Goal: Transaction & Acquisition: Purchase product/service

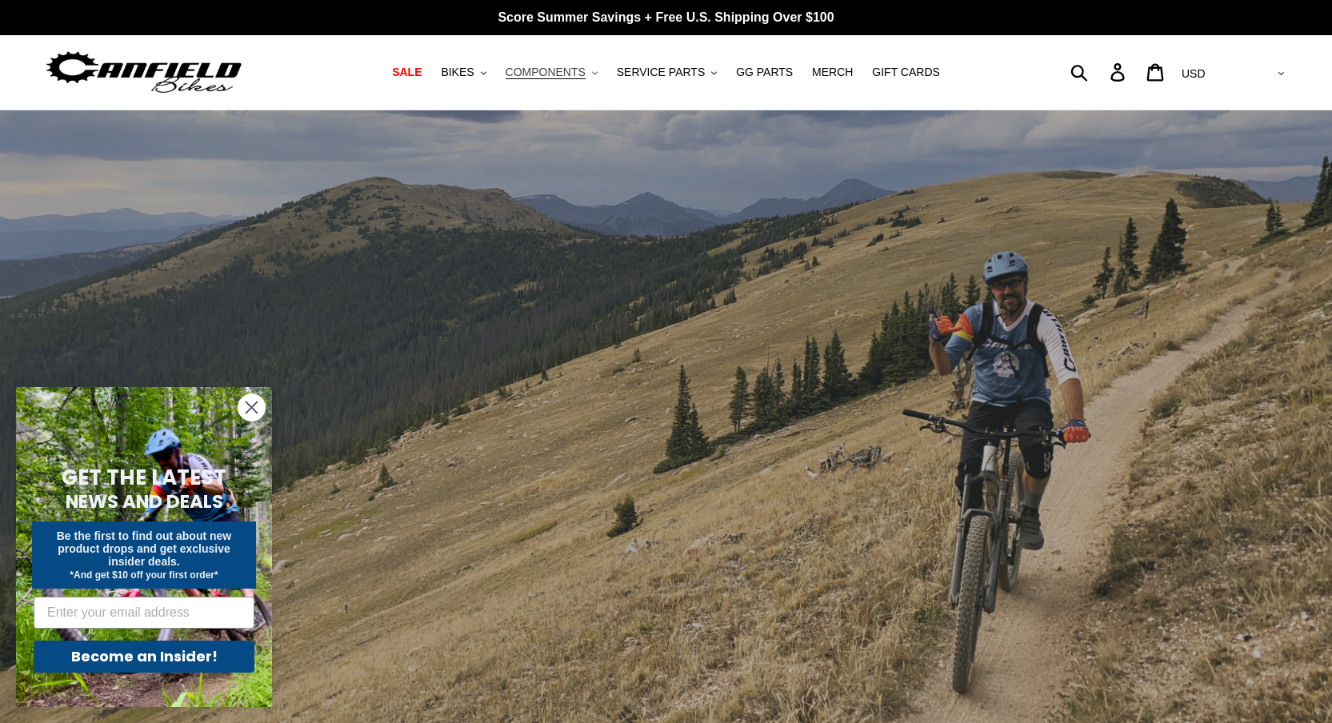
click at [570, 74] on span "COMPONENTS" at bounding box center [546, 73] width 80 height 14
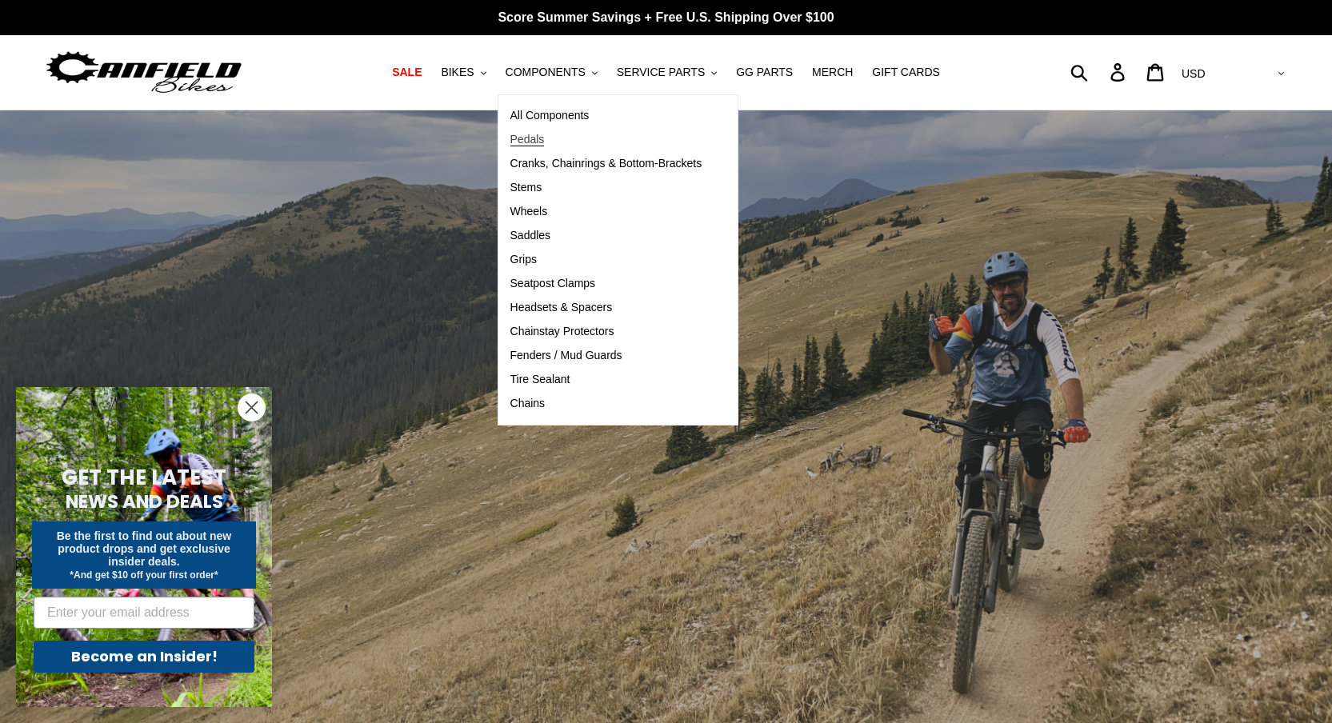
click at [545, 137] on span "Pedals" at bounding box center [527, 140] width 34 height 14
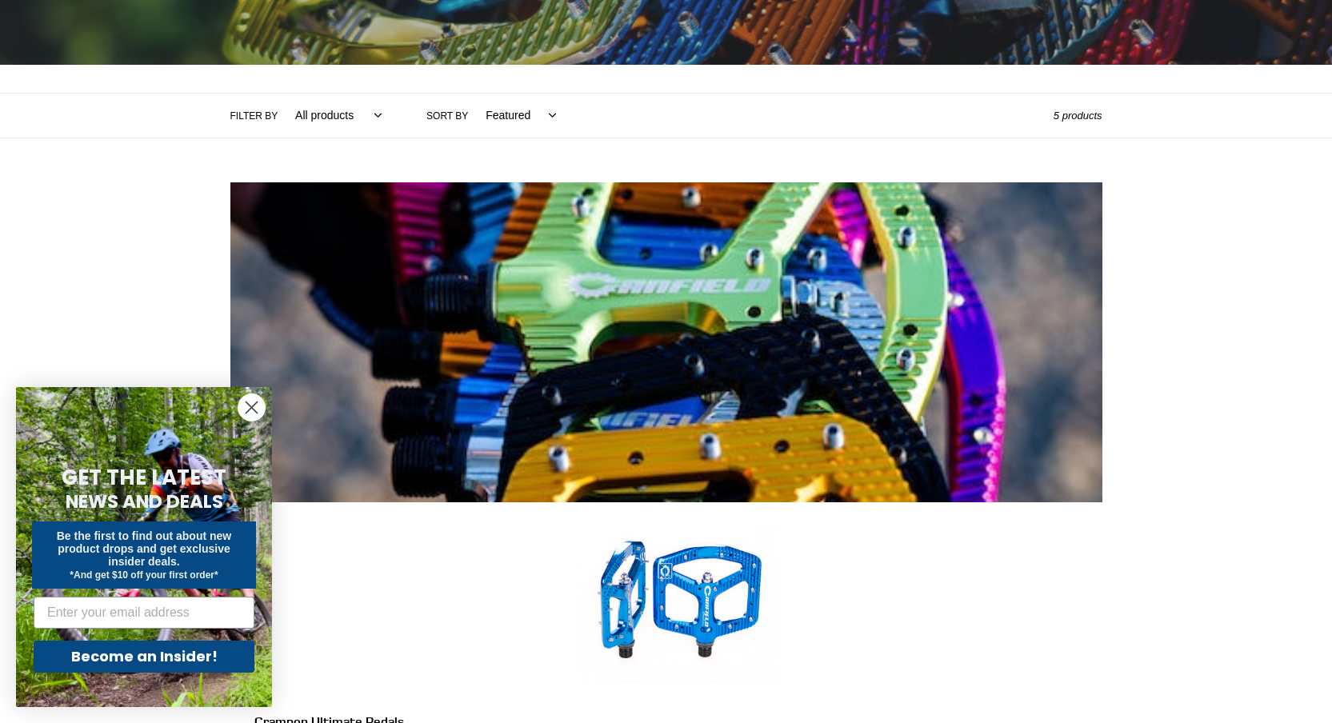
scroll to position [289, 0]
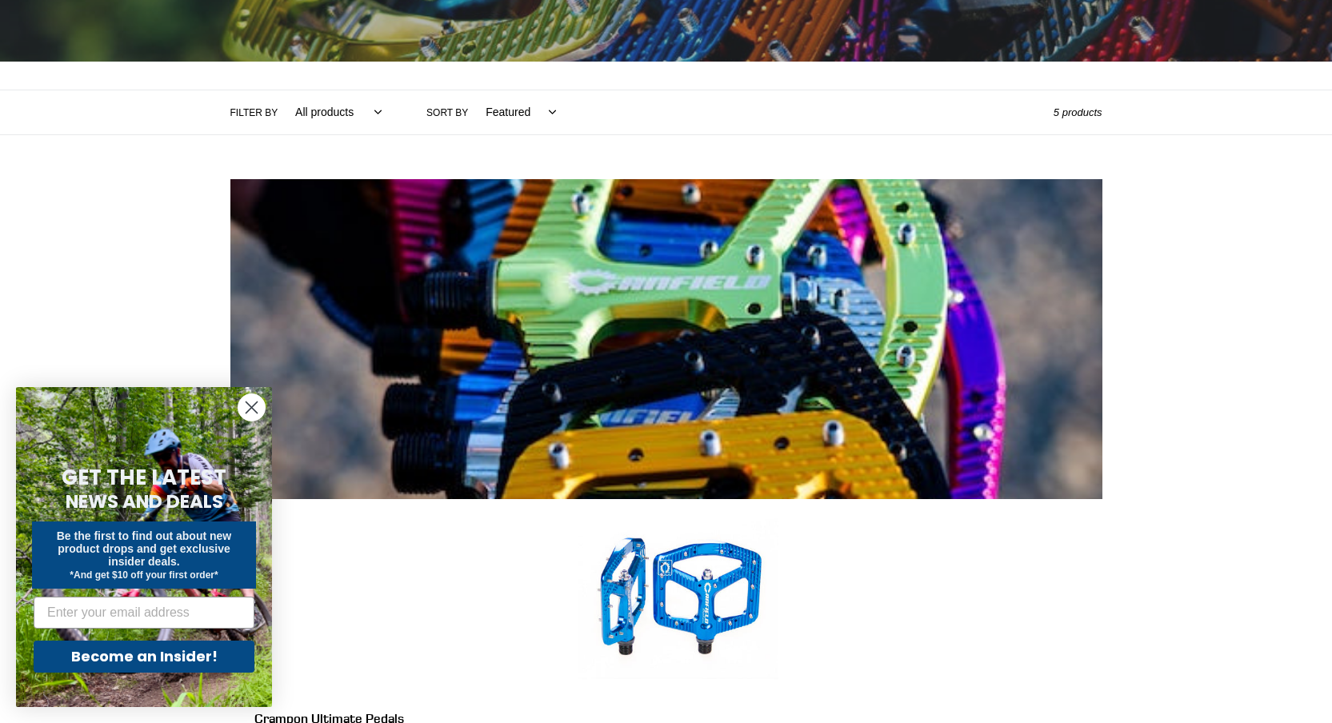
click at [249, 410] on icon "Close dialog" at bounding box center [251, 407] width 11 height 11
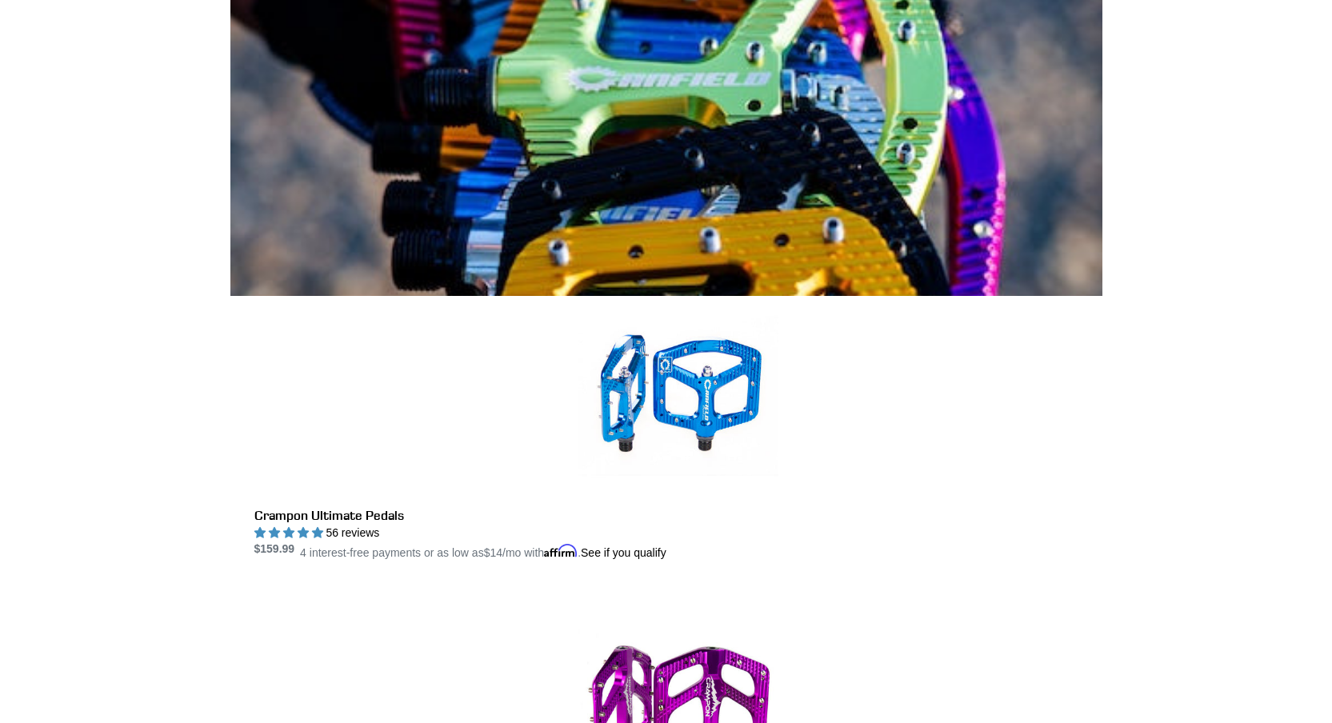
scroll to position [496, 0]
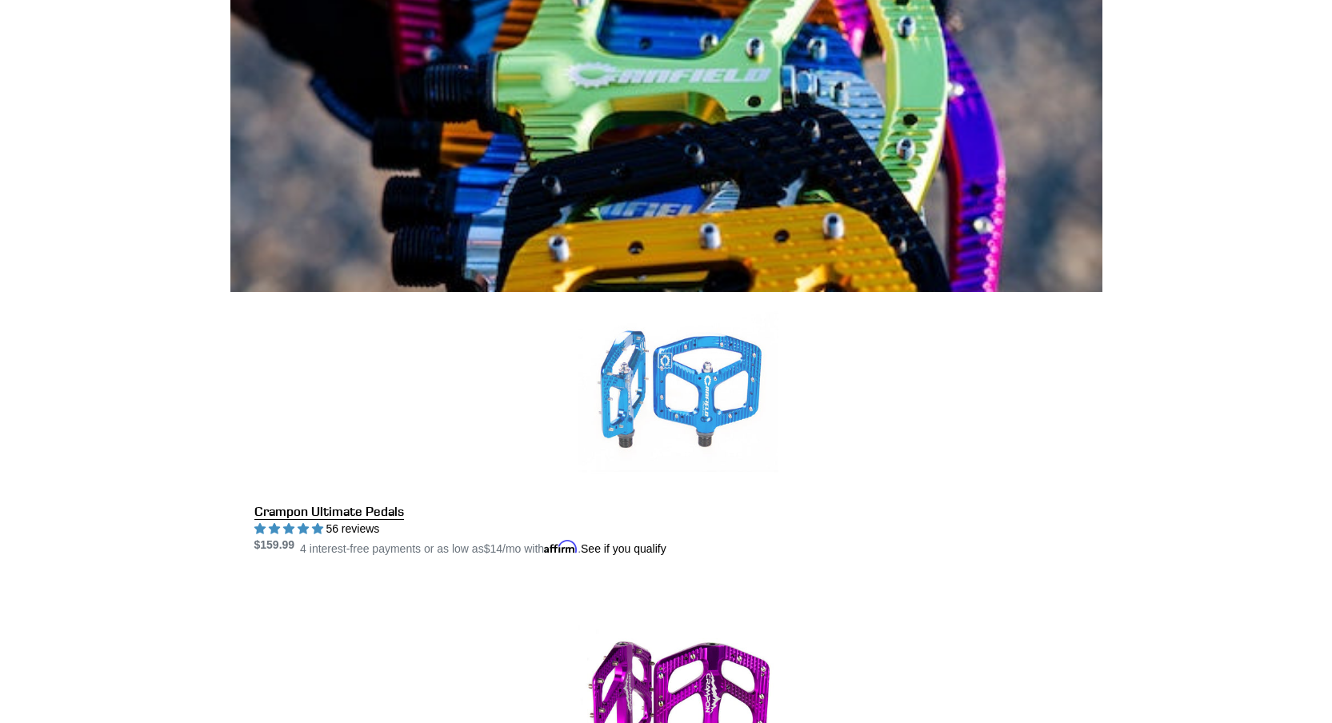
click at [719, 292] on link "Crampon Ultimate Pedals" at bounding box center [678, 425] width 848 height 266
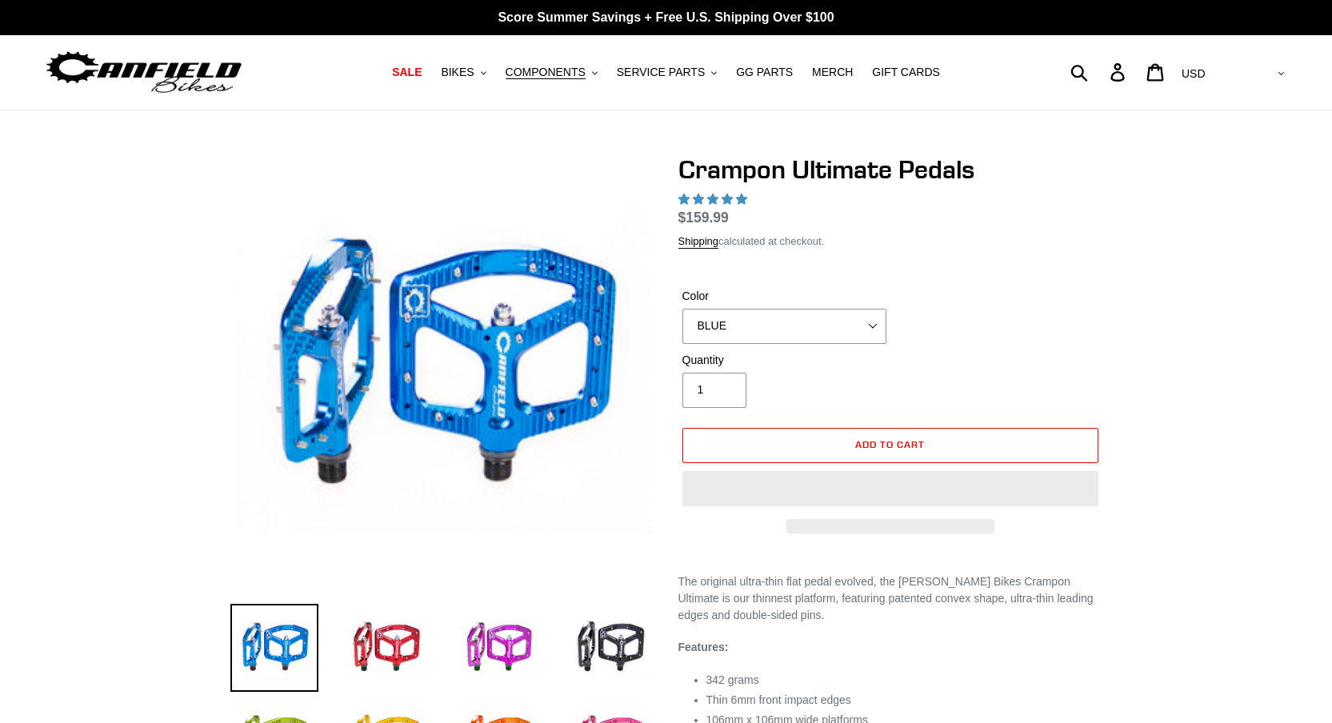
select select "highest-rating"
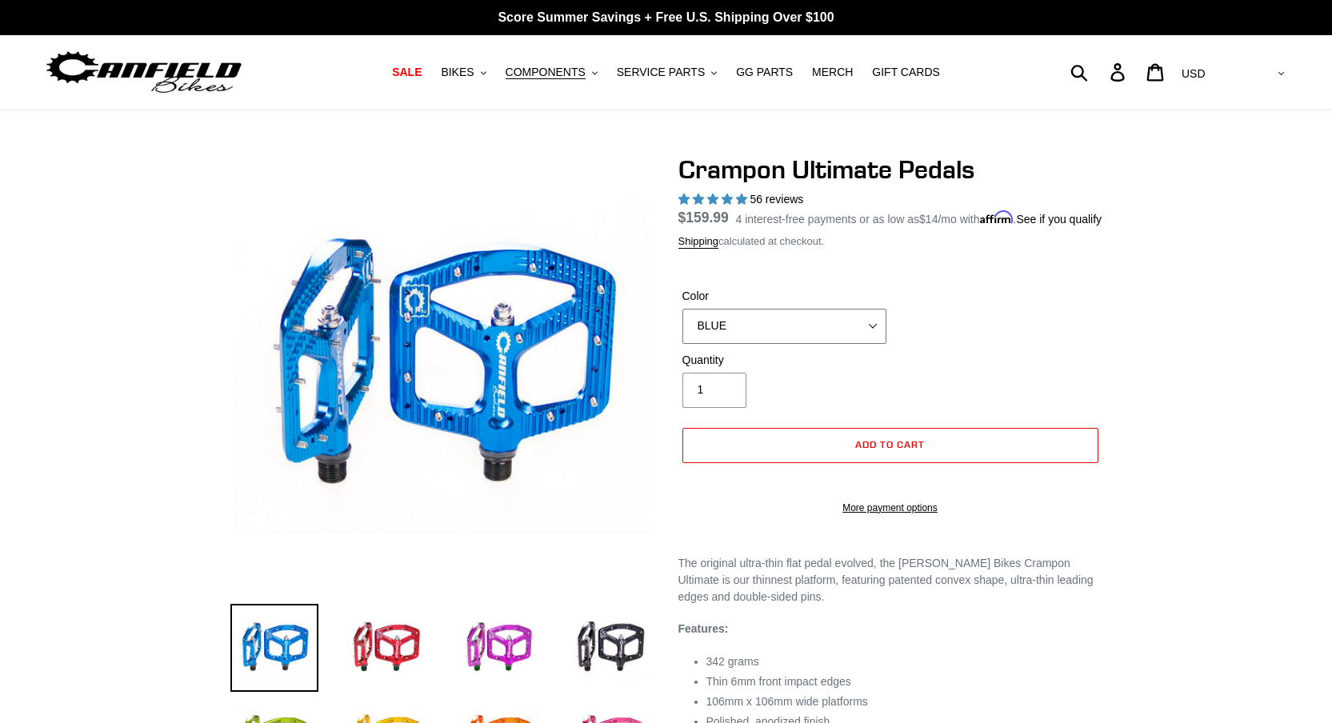
click at [798, 331] on select "BLUE RED PURPLE STEALTH BRONZE GREY TURQUOISE BLACK POLISHED BAJA GOLD PNW GREE…" at bounding box center [785, 326] width 204 height 35
click at [683, 328] on select "BLUE RED PURPLE STEALTH BRONZE GREY TURQUOISE BLACK POLISHED BAJA GOLD PNW GREE…" at bounding box center [785, 326] width 204 height 35
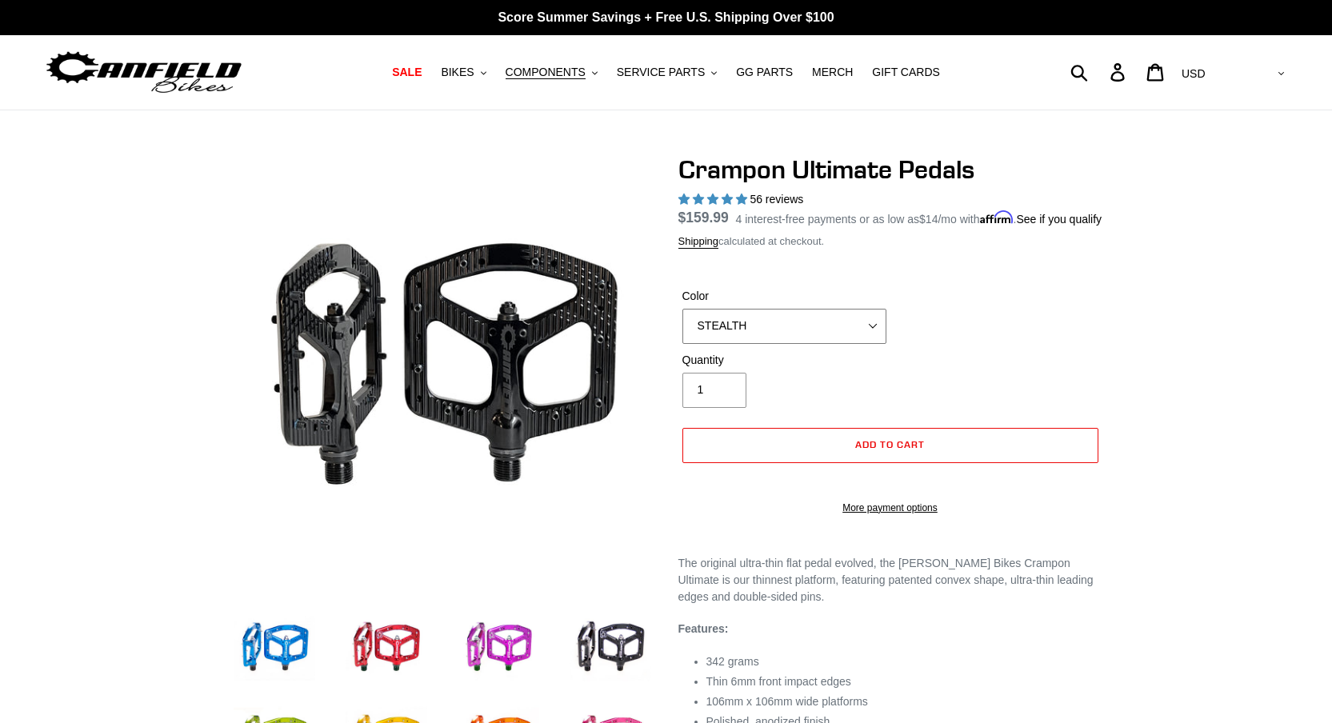
click at [747, 344] on select "BLUE RED PURPLE STEALTH BRONZE GREY TURQUOISE BLACK POLISHED BAJA GOLD PNW GREE…" at bounding box center [785, 326] width 204 height 35
select select "GREY"
click at [683, 328] on select "BLUE RED PURPLE STEALTH BRONZE GREY TURQUOISE BLACK POLISHED BAJA GOLD PNW GREE…" at bounding box center [785, 326] width 204 height 35
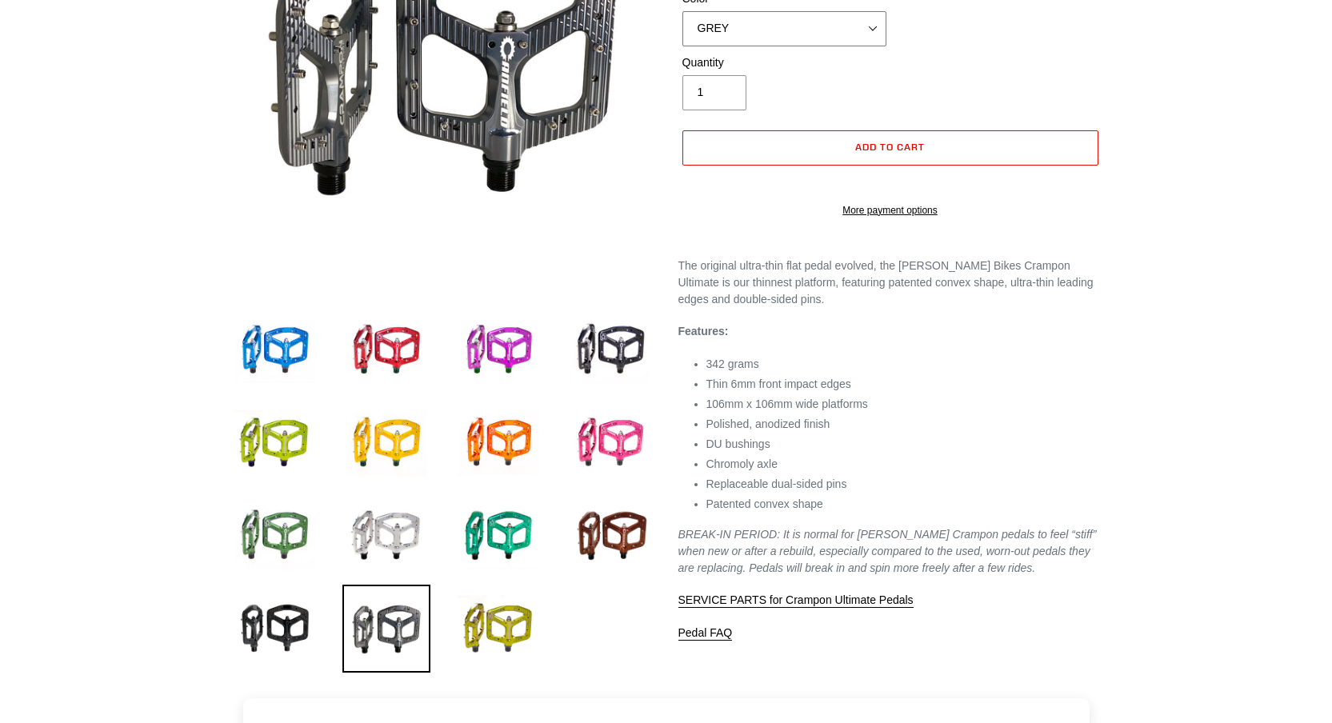
scroll to position [340, 0]
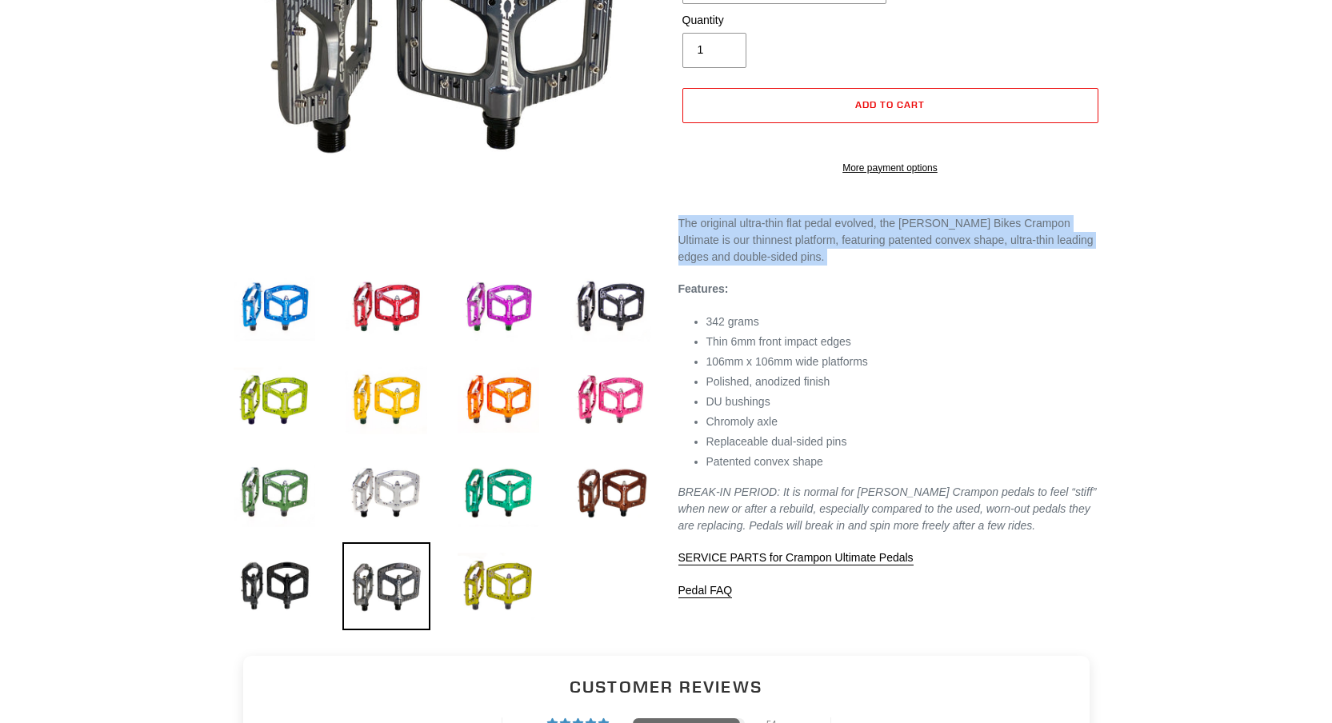
drag, startPoint x: 679, startPoint y: 261, endPoint x: 829, endPoint y: 314, distance: 158.7
click at [829, 314] on div "The original ultra-thin flat pedal evolved, the Canfield Bikes Crampon Ultimate…" at bounding box center [891, 407] width 424 height 384
click at [831, 314] on div "The original ultra-thin flat pedal evolved, the Canfield Bikes Crampon Ultimate…" at bounding box center [891, 407] width 424 height 384
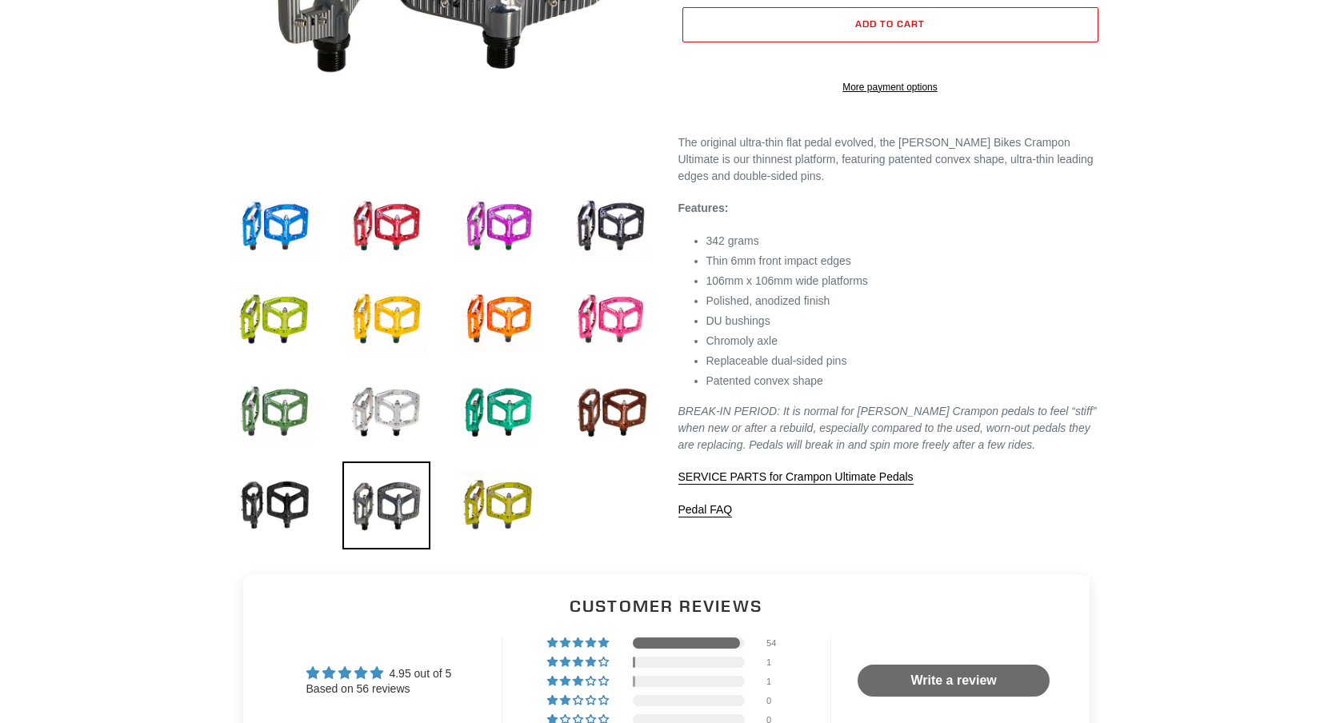
scroll to position [422, 0]
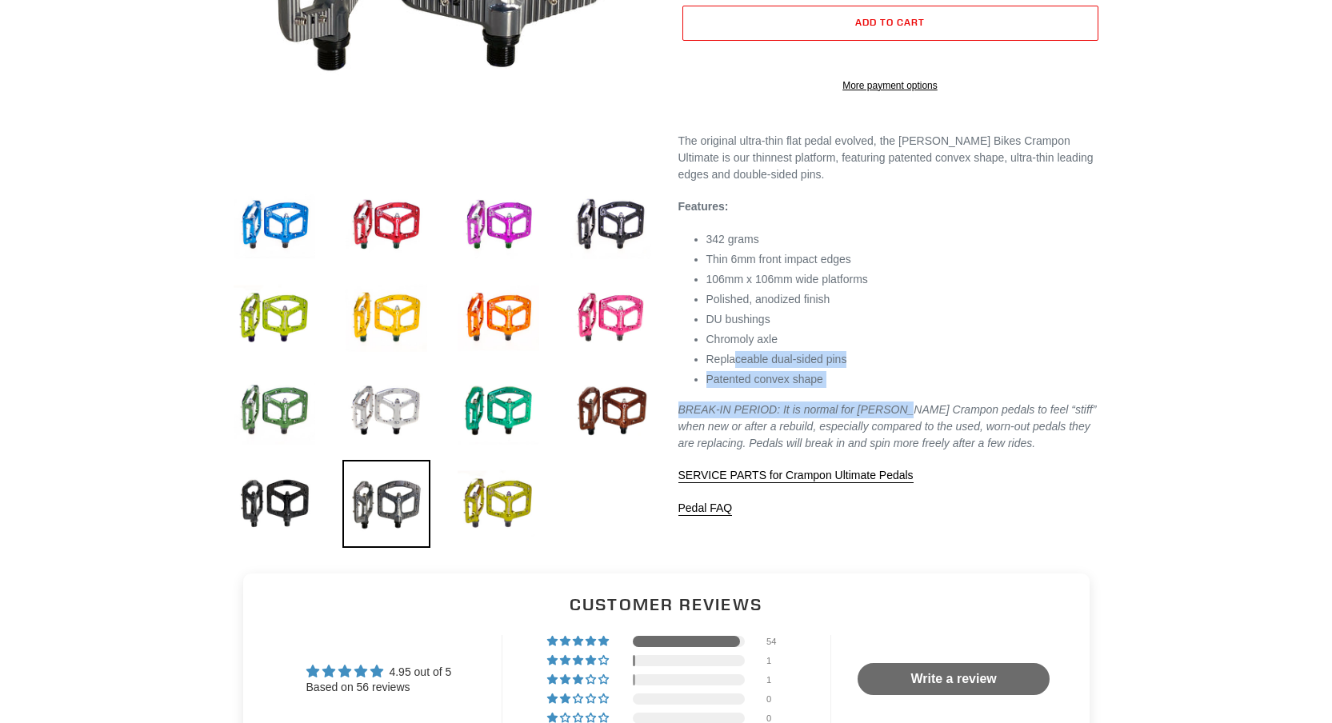
drag, startPoint x: 736, startPoint y: 392, endPoint x: 897, endPoint y: 446, distance: 169.5
click at [897, 446] on div "The original ultra-thin flat pedal evolved, the Canfield Bikes Crampon Ultimate…" at bounding box center [891, 325] width 424 height 384
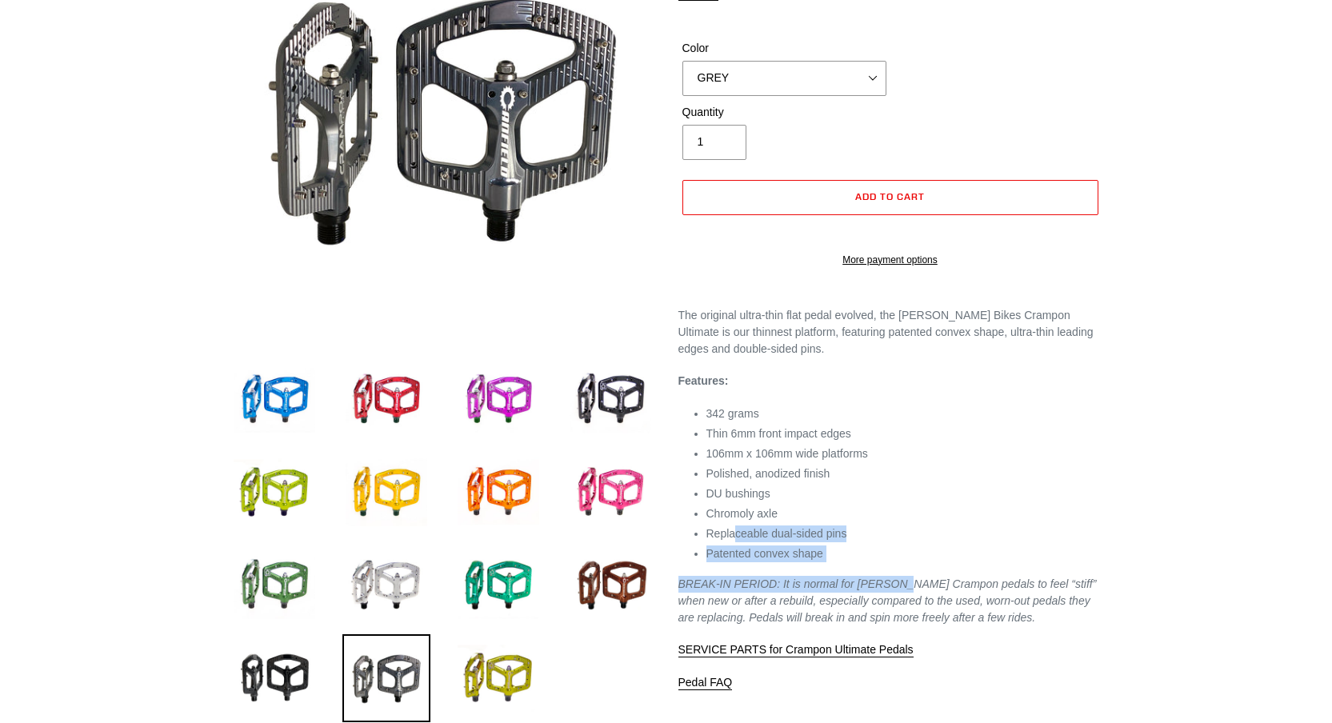
scroll to position [253, 0]
